Goal: Information Seeking & Learning: Find specific fact

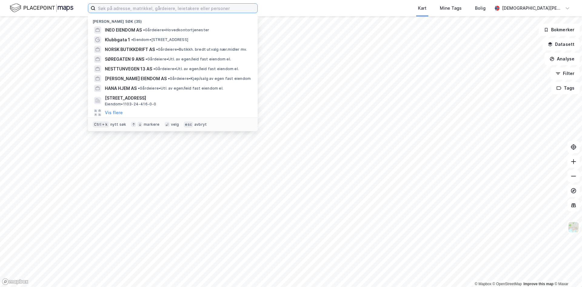
click at [165, 8] on input at bounding box center [177, 8] width 162 height 9
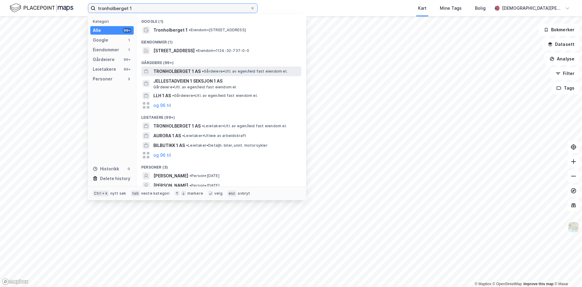
type input "tronholberget 1"
click at [192, 70] on span "TRONHOLBERGET 1 AS" at bounding box center [176, 71] width 47 height 7
